Goal: Information Seeking & Learning: Learn about a topic

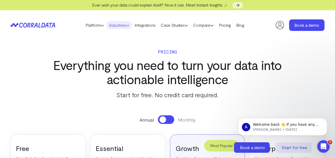
click at [122, 25] on link "Industries" at bounding box center [119, 25] width 25 height 8
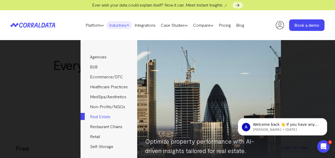
click at [105, 116] on link "Real Estate" at bounding box center [109, 117] width 56 height 10
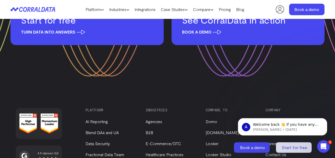
scroll to position [1428, 0]
